Goal: Transaction & Acquisition: Purchase product/service

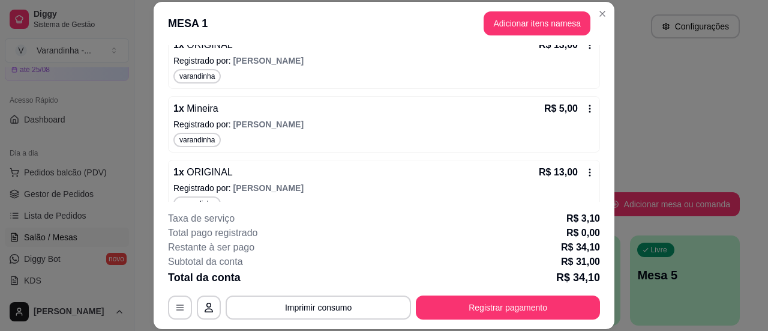
scroll to position [192, 0]
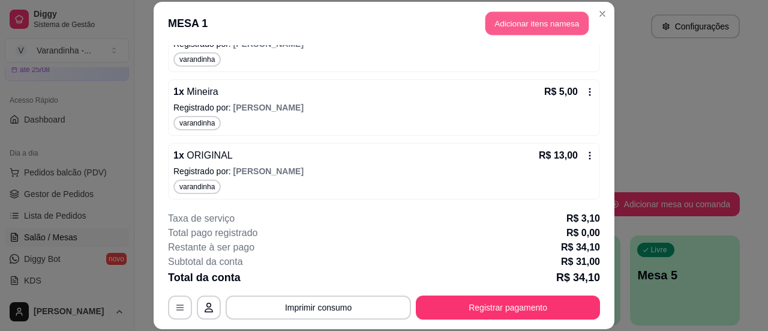
click at [531, 21] on button "Adicionar itens na mesa" at bounding box center [537, 22] width 103 height 23
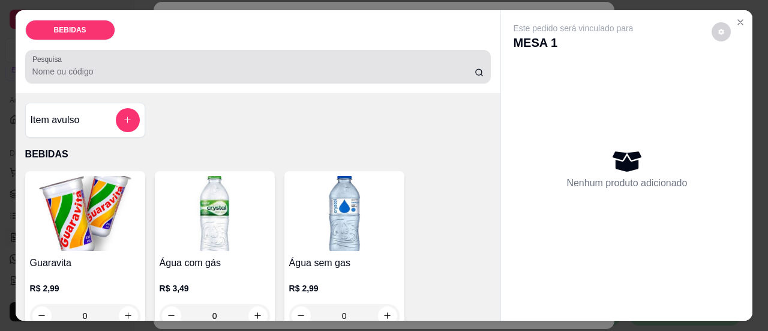
click at [310, 57] on div at bounding box center [258, 67] width 452 height 24
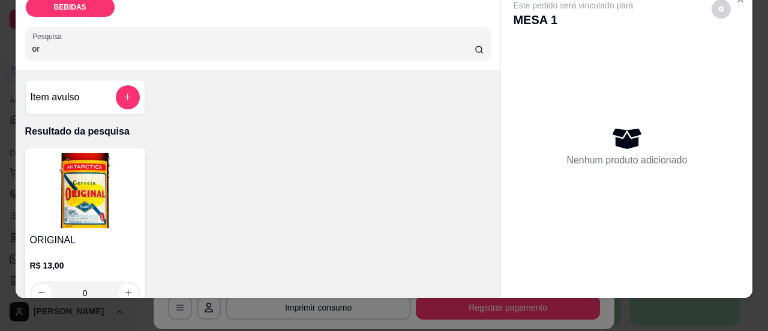
scroll to position [33, 0]
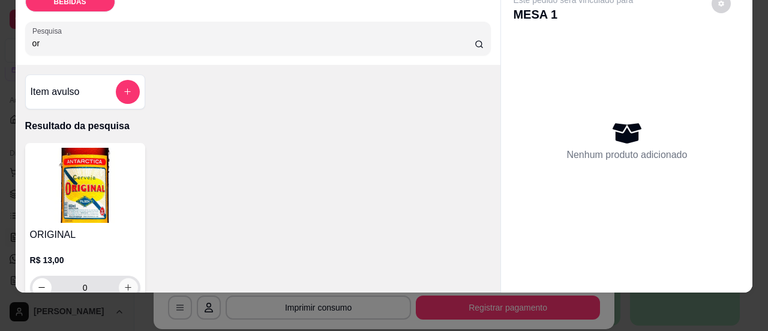
type input "or"
click at [124, 283] on icon "increase-product-quantity" at bounding box center [128, 287] width 9 height 9
type input "1"
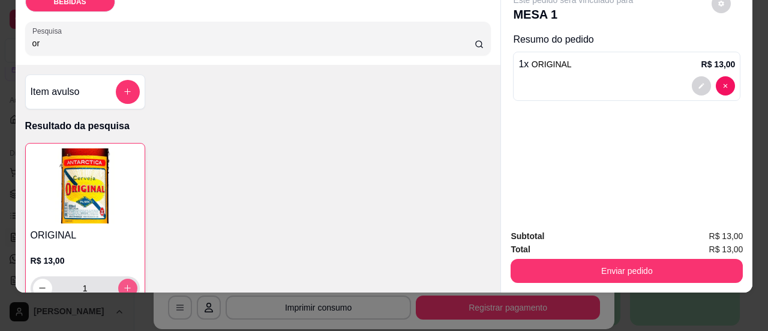
click at [123, 283] on icon "increase-product-quantity" at bounding box center [127, 287] width 9 height 9
type input "2"
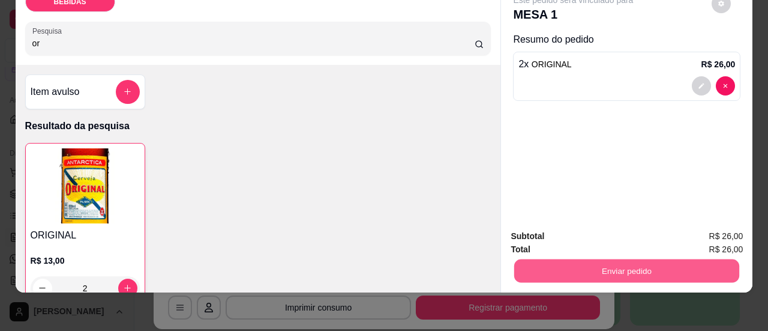
click at [609, 264] on button "Enviar pedido" at bounding box center [627, 270] width 225 height 23
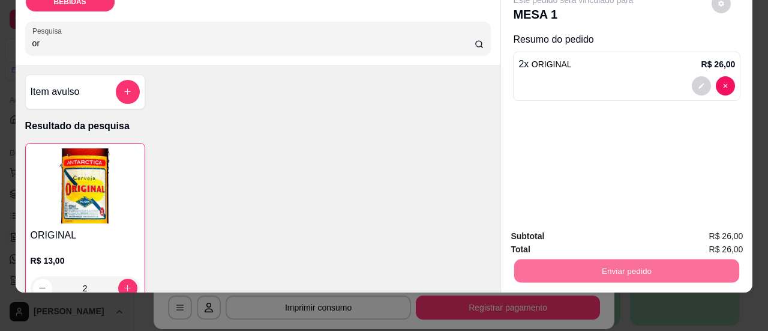
click at [682, 229] on button "Sim, quero registrar" at bounding box center [701, 232] width 89 height 23
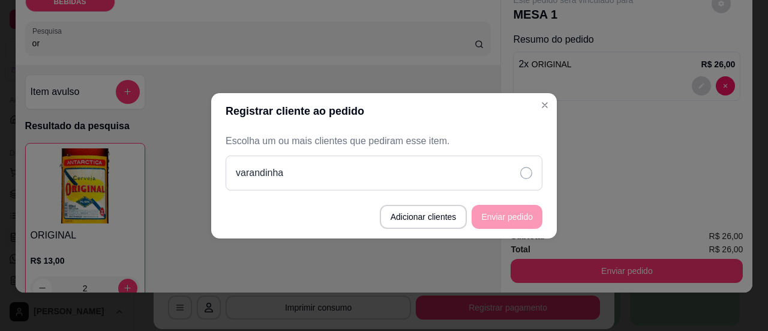
click at [516, 181] on div "varandinha" at bounding box center [384, 172] width 317 height 35
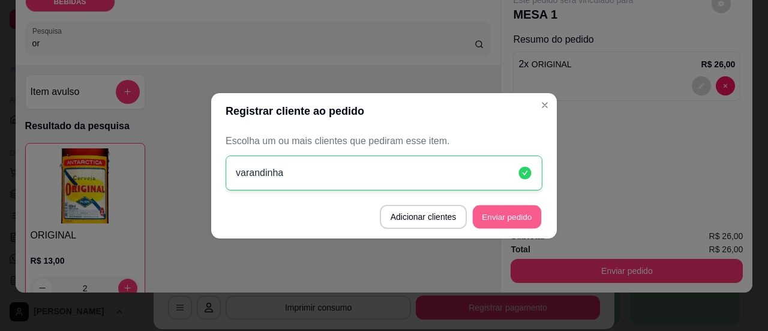
click at [518, 223] on button "Enviar pedido" at bounding box center [507, 216] width 68 height 23
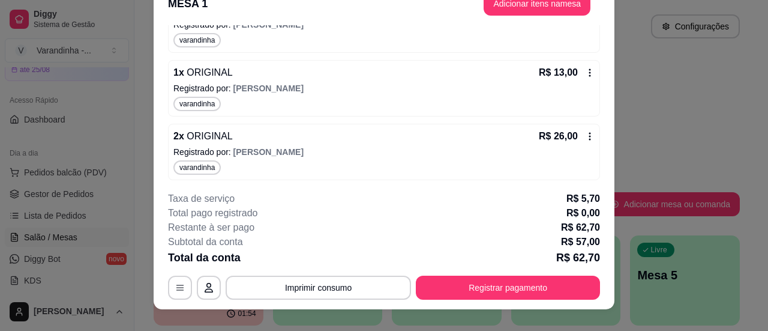
scroll to position [37, 0]
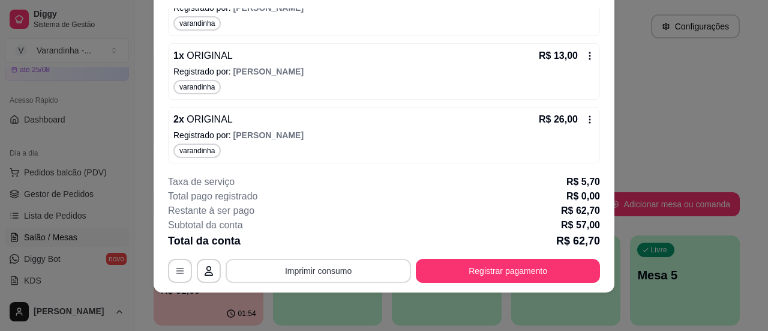
click at [346, 277] on button "Imprimir consumo" at bounding box center [319, 271] width 186 height 24
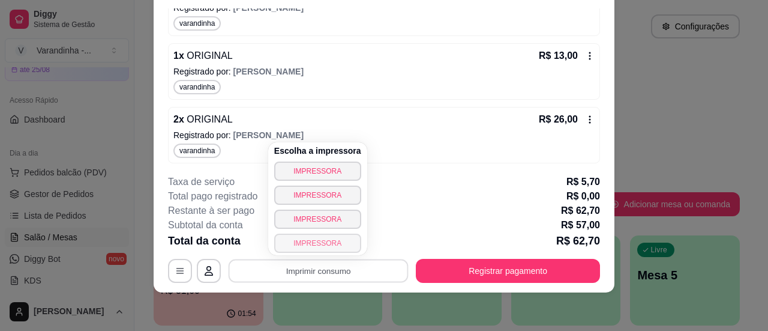
click at [328, 246] on button "IMPRESSORA" at bounding box center [317, 243] width 87 height 19
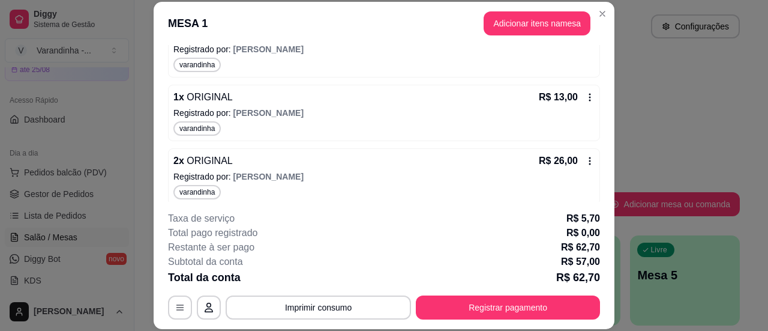
scroll to position [255, 0]
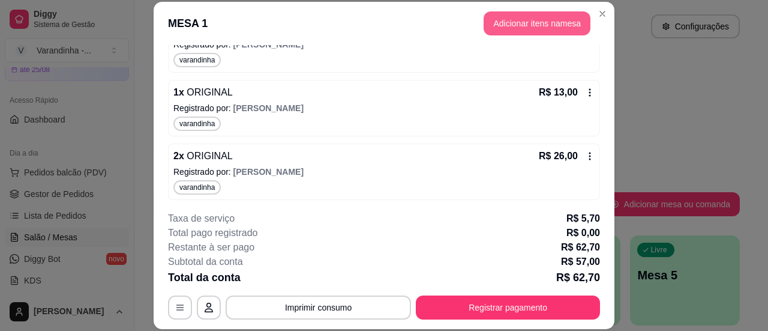
click at [517, 17] on button "Adicionar itens na mesa" at bounding box center [537, 23] width 107 height 24
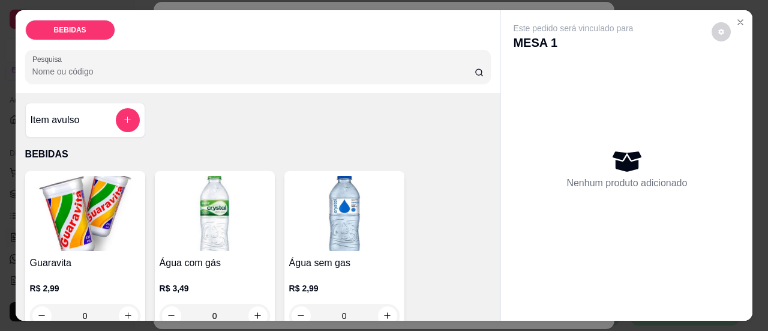
click at [319, 67] on input "Pesquisa" at bounding box center [253, 71] width 442 height 12
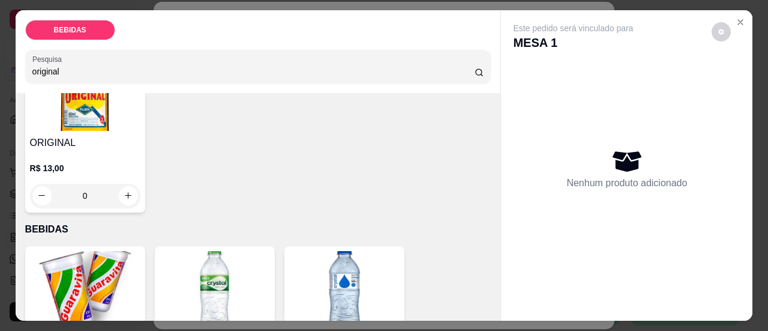
type input "original"
click at [126, 192] on icon "increase-product-quantity" at bounding box center [128, 195] width 9 height 9
type input "1"
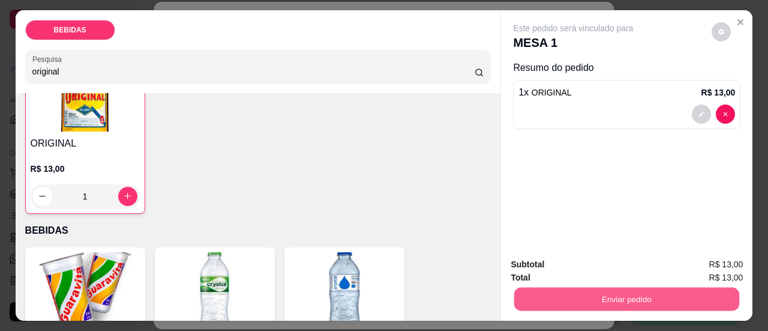
click at [686, 291] on button "Enviar pedido" at bounding box center [627, 299] width 225 height 23
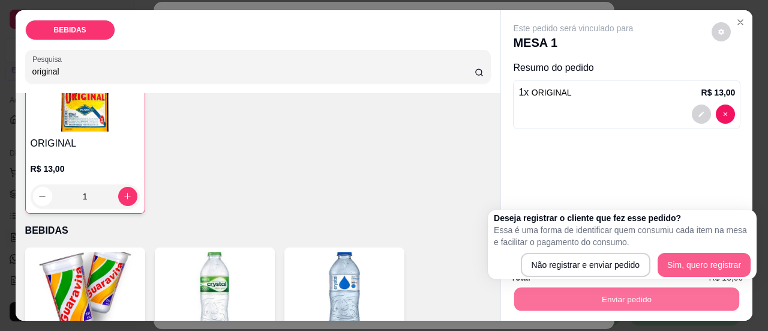
click at [718, 272] on button "Sim, quero registrar" at bounding box center [704, 265] width 93 height 24
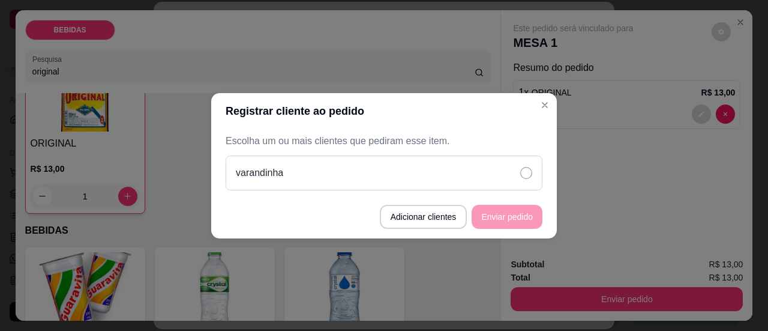
drag, startPoint x: 535, startPoint y: 174, endPoint x: 511, endPoint y: 195, distance: 32.3
click at [533, 175] on div "varandinha" at bounding box center [384, 172] width 317 height 35
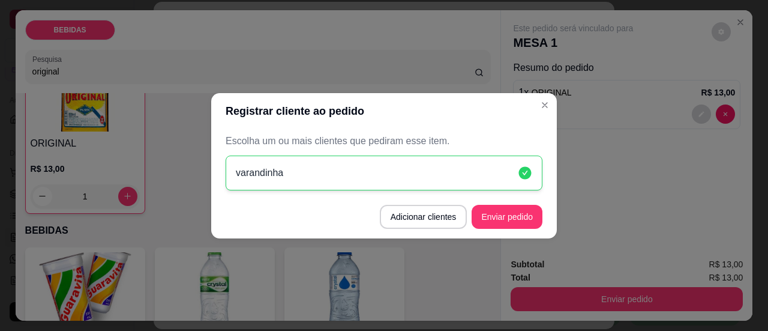
click at [514, 229] on footer "Adicionar clientes Enviar pedido" at bounding box center [384, 216] width 346 height 43
click at [518, 213] on button "Enviar pedido" at bounding box center [507, 217] width 71 height 24
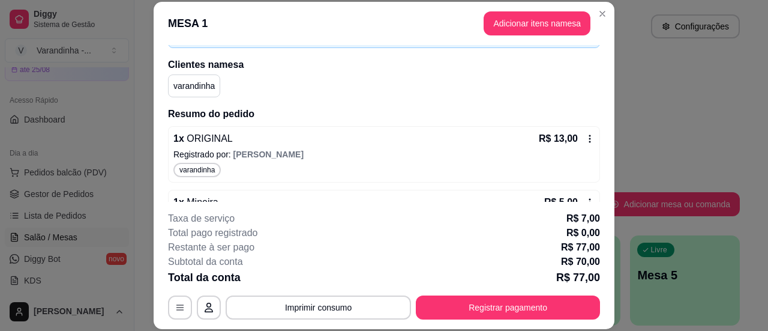
scroll to position [78, 0]
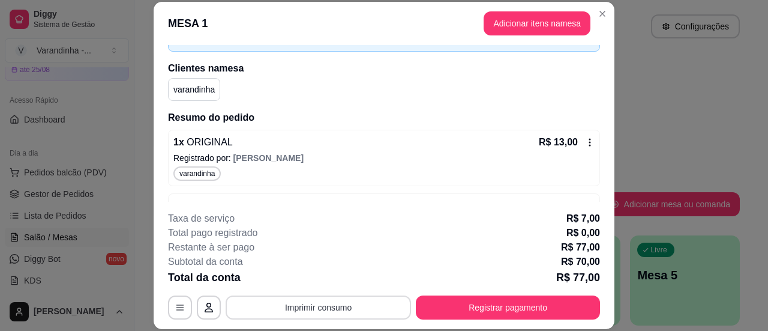
click at [303, 311] on button "Imprimir consumo" at bounding box center [319, 307] width 186 height 24
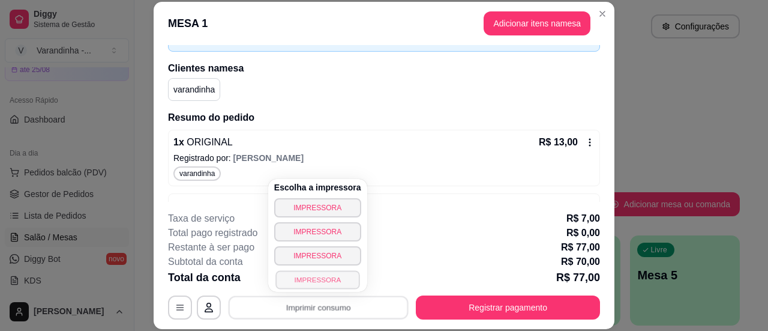
click at [334, 285] on button "IMPRESSORA" at bounding box center [318, 279] width 84 height 19
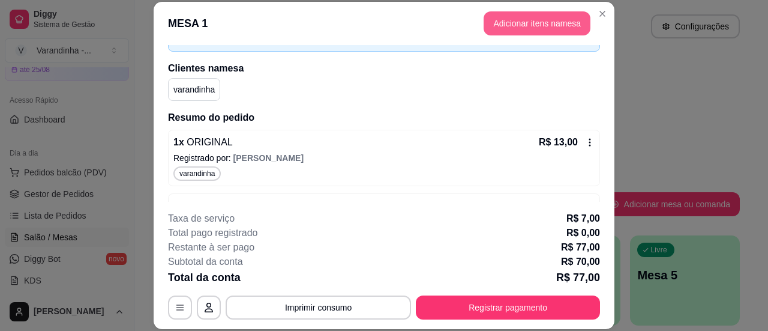
click at [535, 32] on button "Adicionar itens na mesa" at bounding box center [537, 23] width 107 height 24
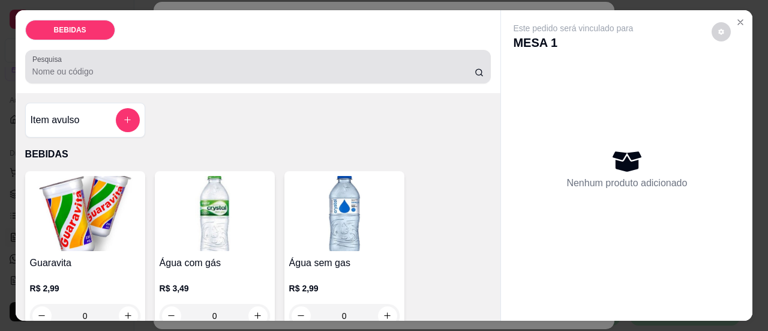
click at [330, 65] on input "Pesquisa" at bounding box center [253, 71] width 442 height 12
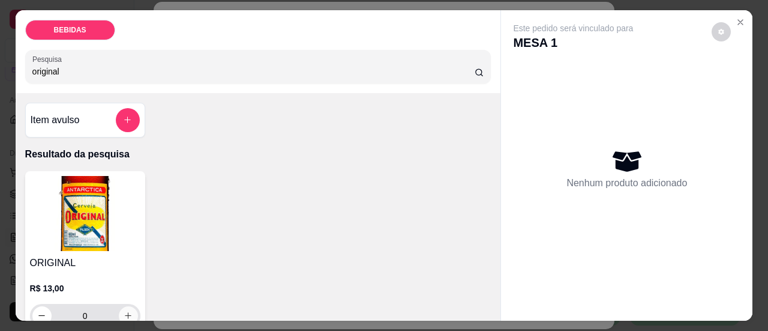
type input "original"
click at [124, 311] on icon "increase-product-quantity" at bounding box center [128, 315] width 9 height 9
type input "1"
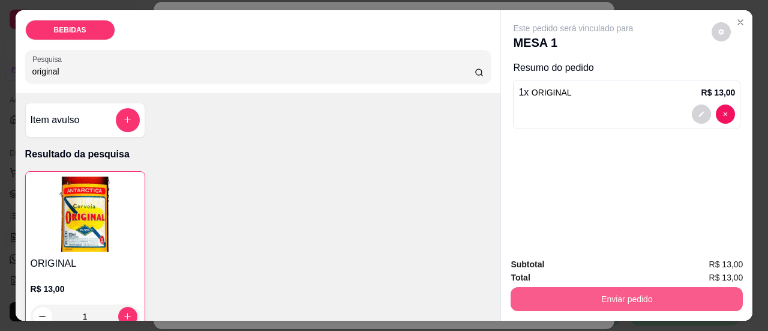
click at [537, 303] on button "Enviar pedido" at bounding box center [627, 299] width 232 height 24
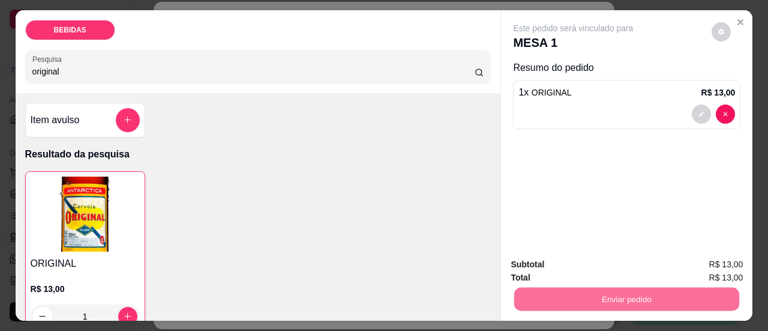
click at [688, 262] on button "Sim, quero registrar" at bounding box center [701, 265] width 86 height 22
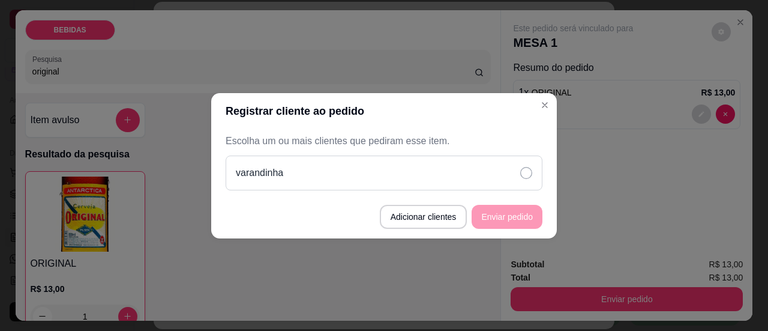
click at [521, 177] on icon at bounding box center [527, 173] width 12 height 12
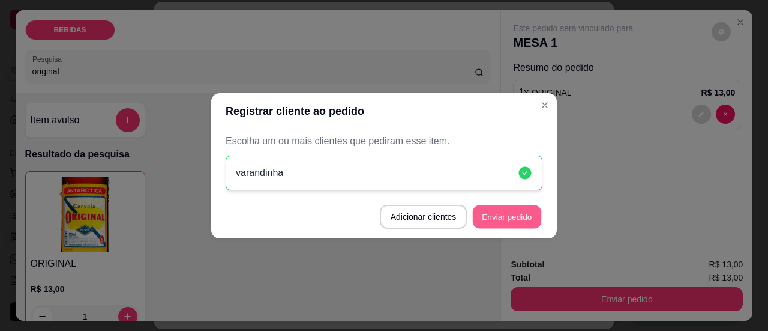
click at [514, 208] on button "Enviar pedido" at bounding box center [507, 216] width 68 height 23
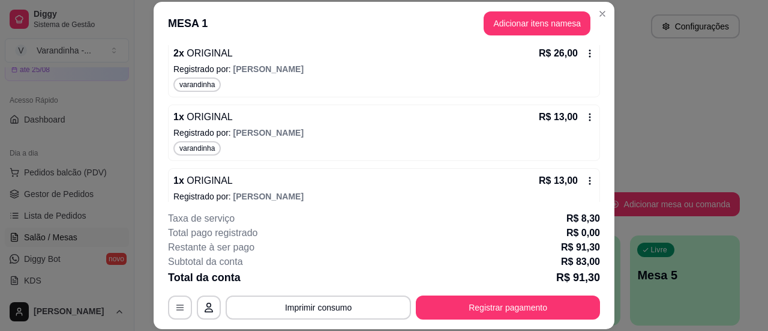
scroll to position [382, 0]
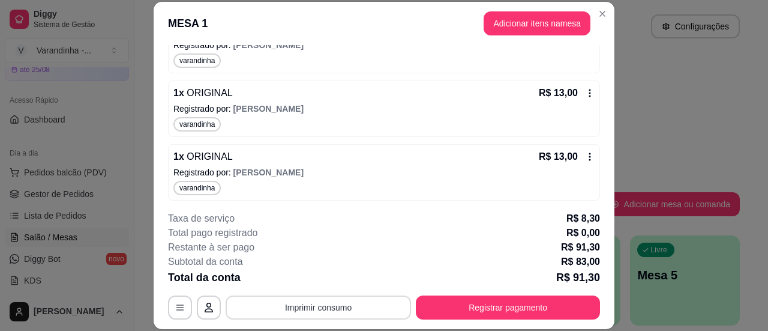
click at [279, 308] on button "Imprimir consumo" at bounding box center [319, 307] width 186 height 24
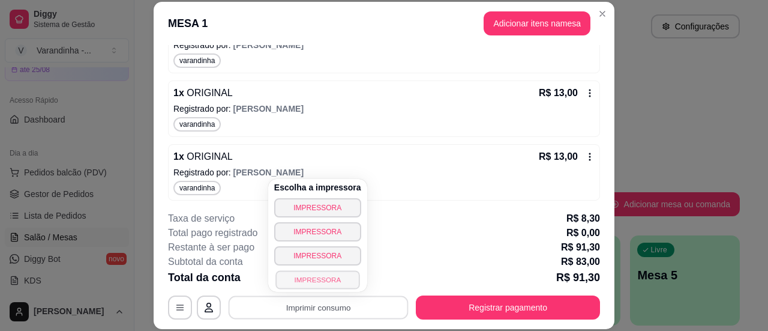
click at [295, 276] on button "IMPRESSORA" at bounding box center [318, 279] width 84 height 19
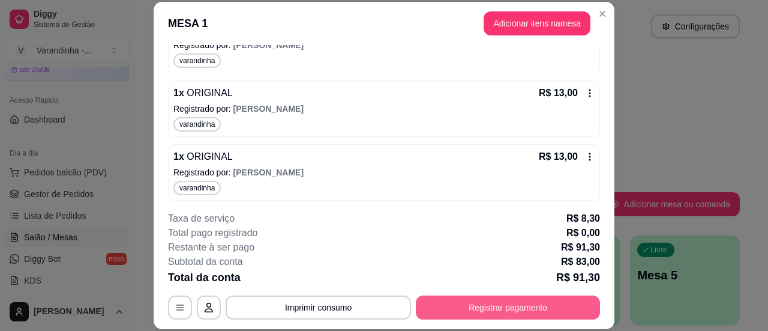
click at [474, 300] on button "Registrar pagamento" at bounding box center [508, 307] width 184 height 24
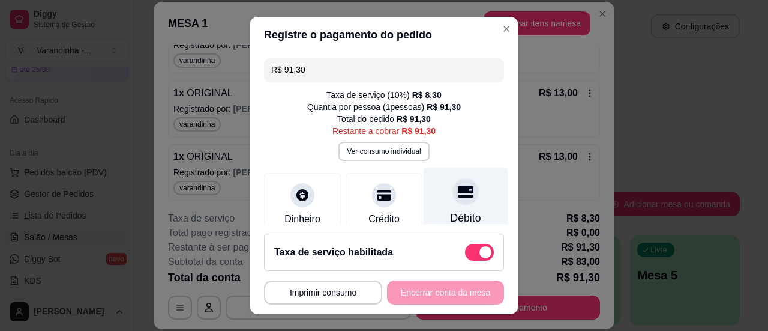
click at [445, 205] on div "Débito" at bounding box center [466, 202] width 85 height 70
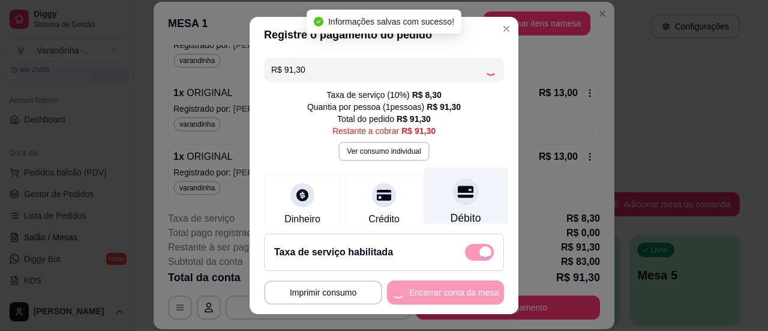
type input "R$ 0,00"
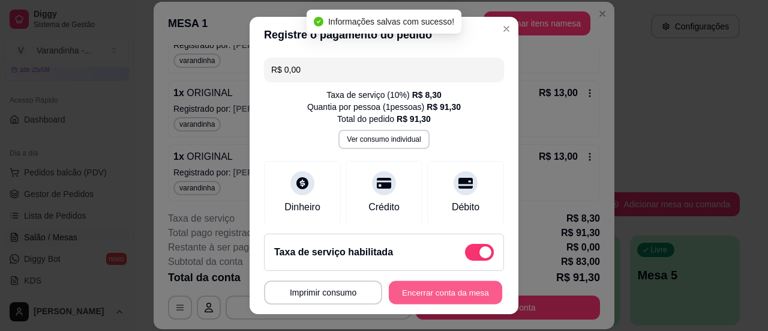
click at [431, 295] on button "Encerrar conta da mesa" at bounding box center [445, 292] width 113 height 23
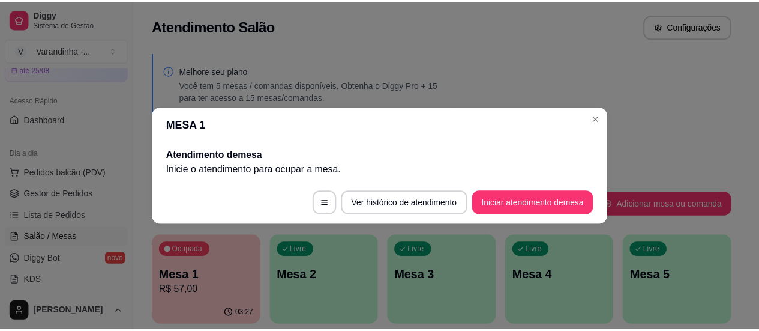
scroll to position [0, 0]
